Goal: Information Seeking & Learning: Learn about a topic

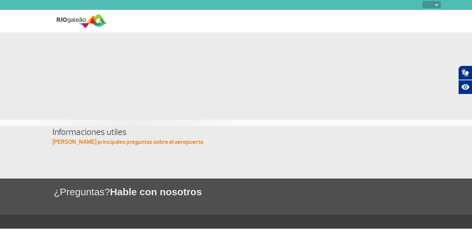
click at [173, 181] on div "¿Preguntas? [PERSON_NAME] con nosotros" at bounding box center [236, 197] width 472 height 36
click at [177, 163] on section "Informaciones utiles [PERSON_NAME] principales preguntas sobre el aeropuerto" at bounding box center [236, 152] width 472 height 52
click at [430, 4] on select "PT ENG ESP" at bounding box center [432, 4] width 18 height 7
select select "es"
click at [423, 1] on select "PT ENG ESP" at bounding box center [432, 4] width 18 height 7
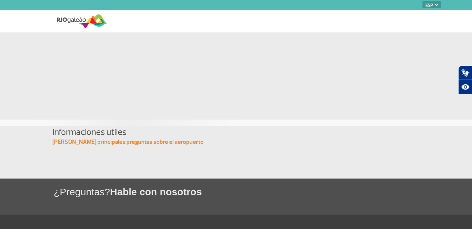
select select "es"
click at [80, 23] on img at bounding box center [82, 21] width 50 height 16
click at [61, 132] on h4 "Informaciones utiles" at bounding box center [235, 132] width 367 height 12
click at [63, 141] on p "[PERSON_NAME] principales preguntas sobre el aeropuerto" at bounding box center [235, 142] width 367 height 8
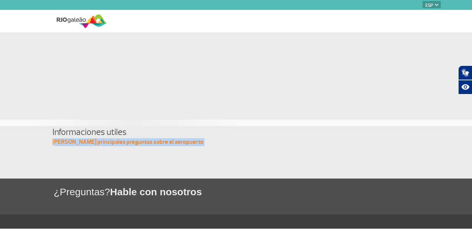
click at [63, 141] on p "[PERSON_NAME] principales preguntas sobre el aeropuerto" at bounding box center [235, 142] width 367 height 8
